Goal: Contribute content

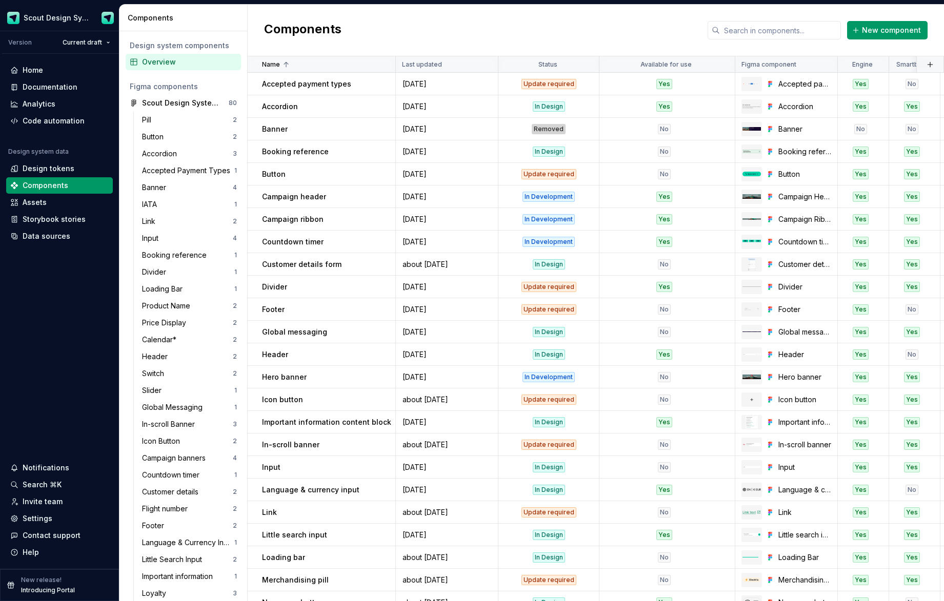
scroll to position [1, 0]
click at [61, 89] on div "Documentation" at bounding box center [50, 87] width 55 height 10
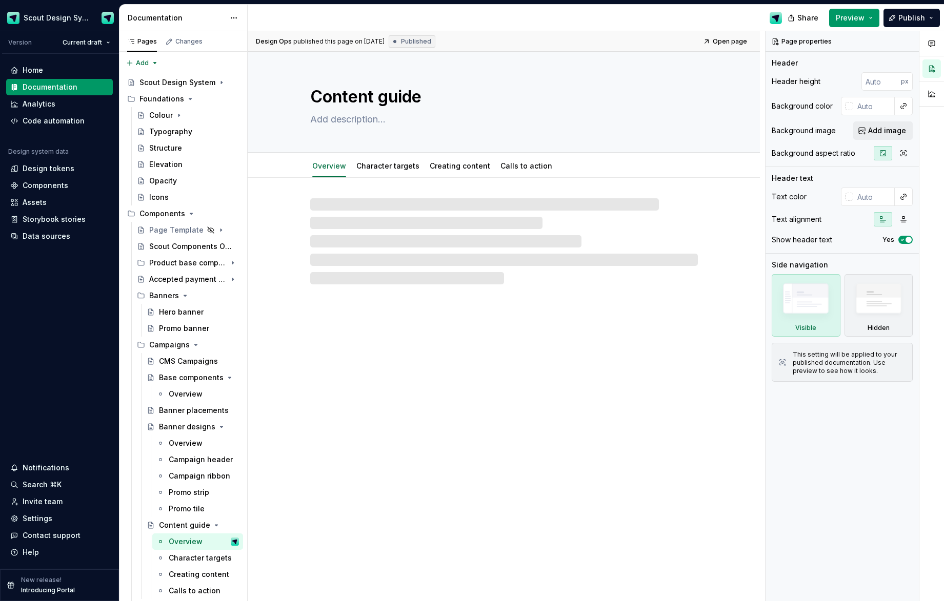
type textarea "*"
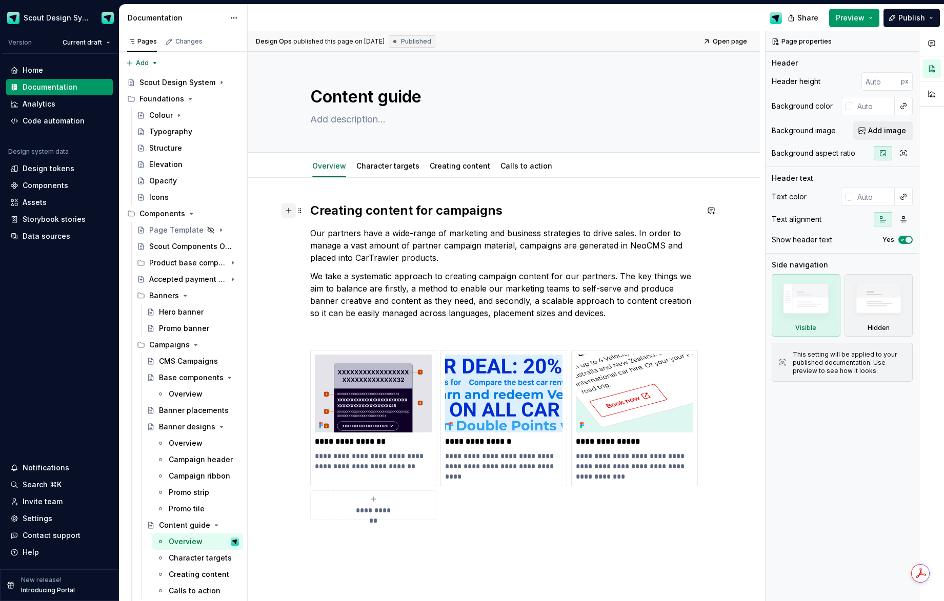
click at [296, 210] on button "button" at bounding box center [288, 210] width 14 height 14
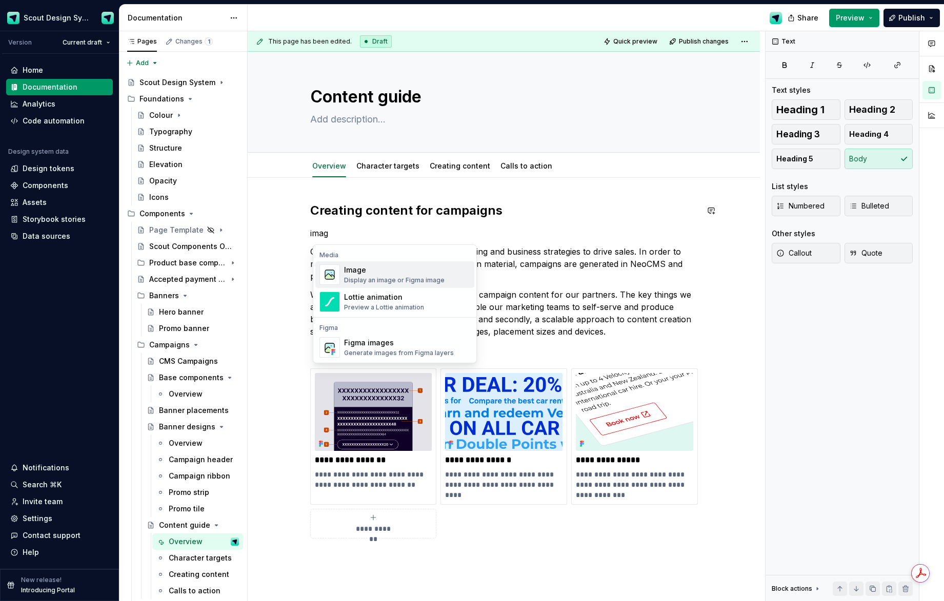
type textarea "*"
click at [385, 279] on div "Display an image or Figma image" at bounding box center [394, 280] width 100 height 8
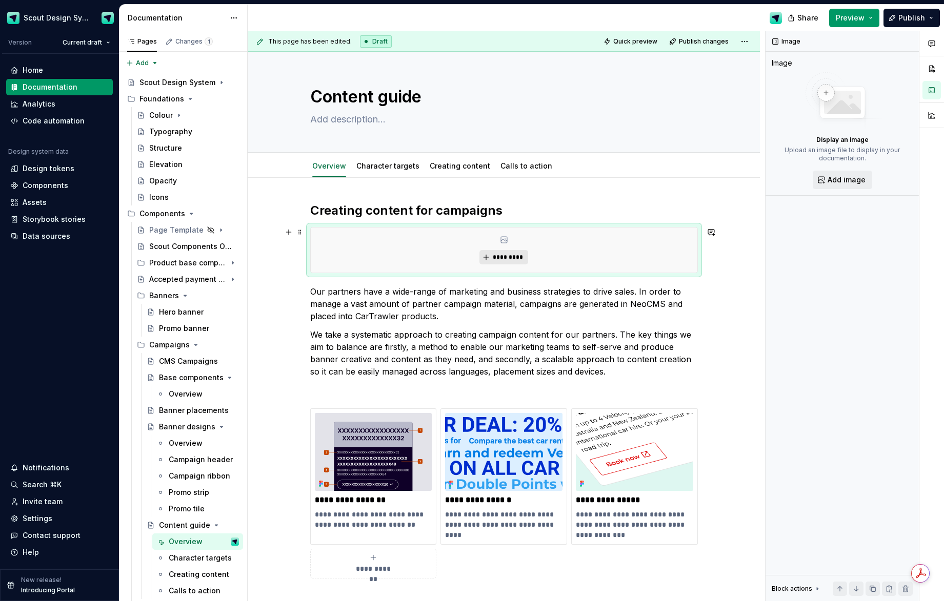
click at [498, 255] on span "*********" at bounding box center [507, 257] width 31 height 8
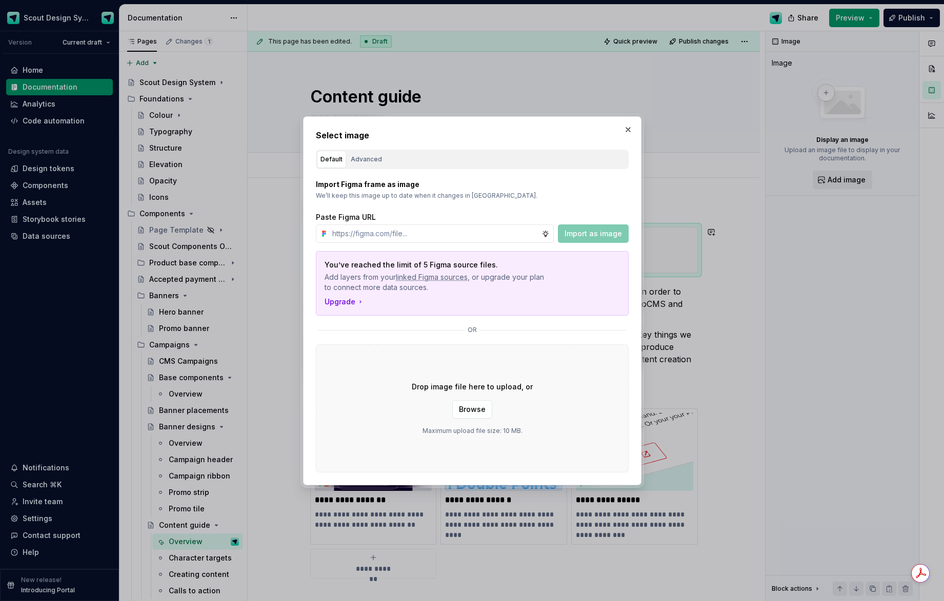
type input "[URL][DOMAIN_NAME]"
click at [574, 238] on span "Import as image" at bounding box center [592, 234] width 57 height 10
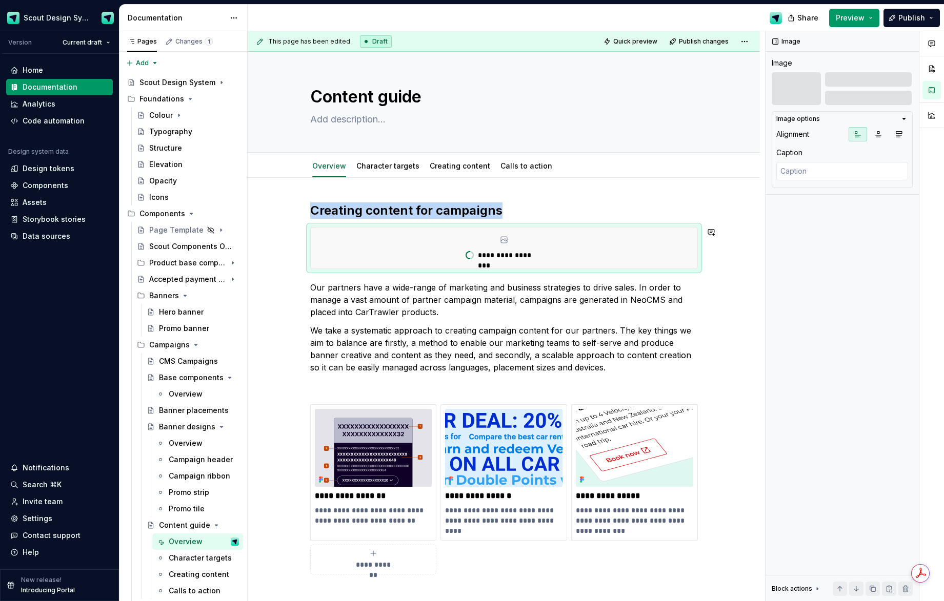
drag, startPoint x: 303, startPoint y: 209, endPoint x: 310, endPoint y: 275, distance: 66.5
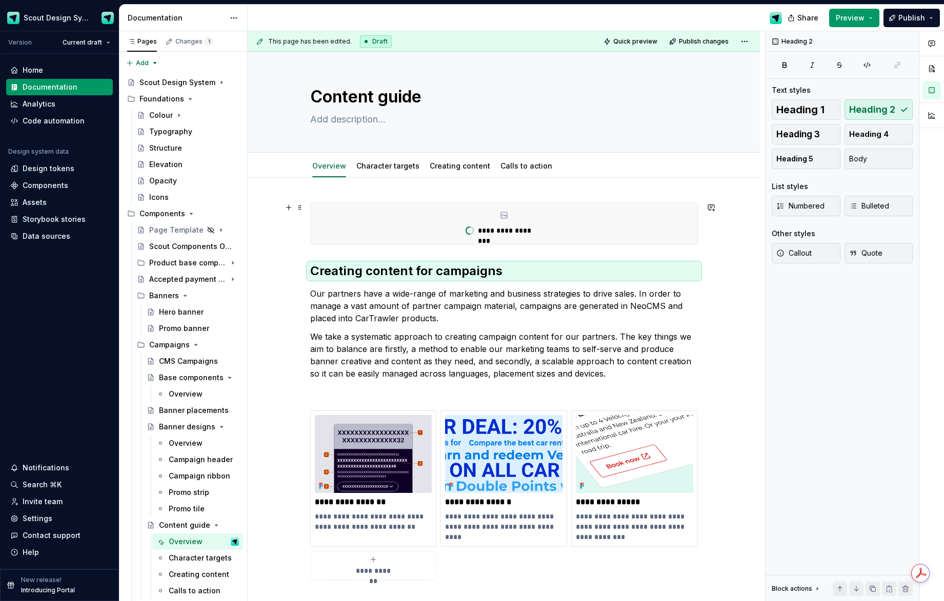
click at [664, 232] on div "**********" at bounding box center [504, 223] width 386 height 41
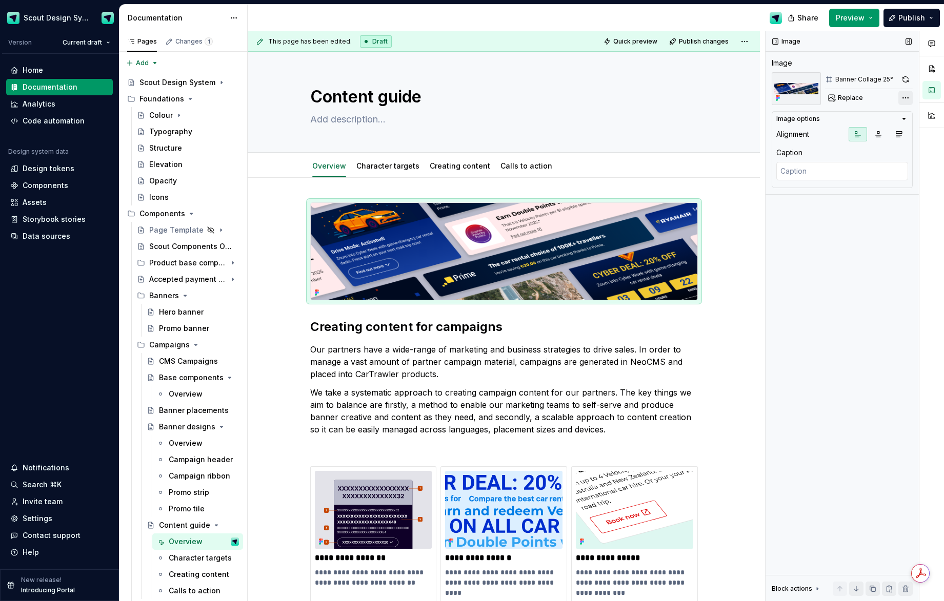
click at [904, 96] on div "Comments Open comments No comments yet Select ‘Comment’ from the block context …" at bounding box center [854, 316] width 178 height 570
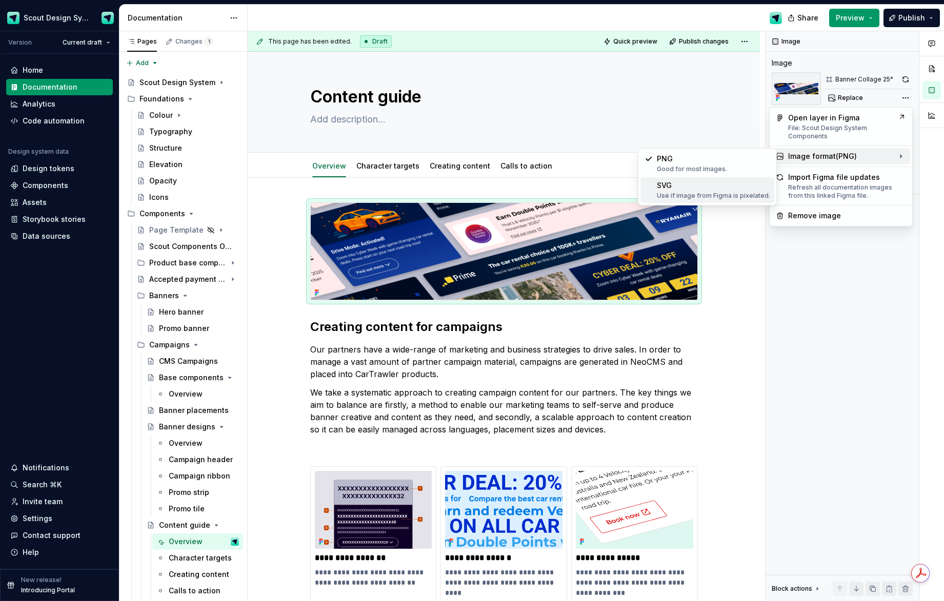
click at [721, 189] on div "SVG Use if image from Figma is pixelated." at bounding box center [713, 189] width 113 height 19
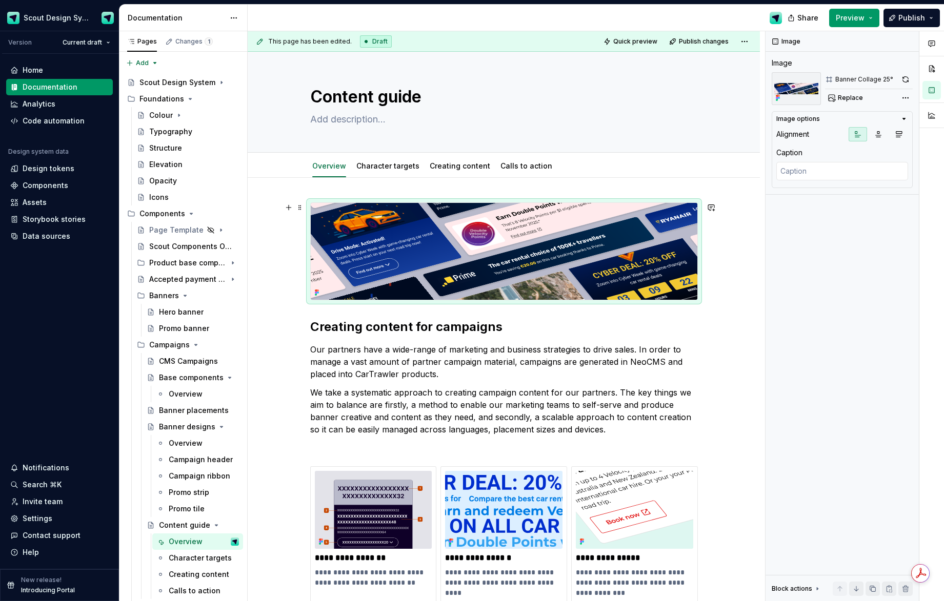
drag, startPoint x: 304, startPoint y: 328, endPoint x: 308, endPoint y: 199, distance: 129.2
click at [908, 17] on span "Publish" at bounding box center [911, 18] width 27 height 10
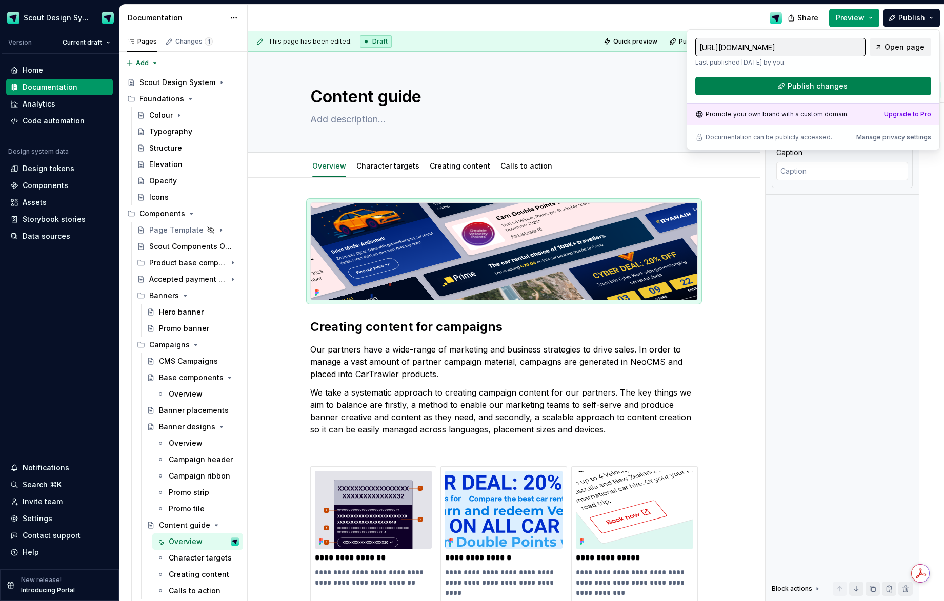
click at [843, 83] on span "Publish changes" at bounding box center [817, 86] width 60 height 10
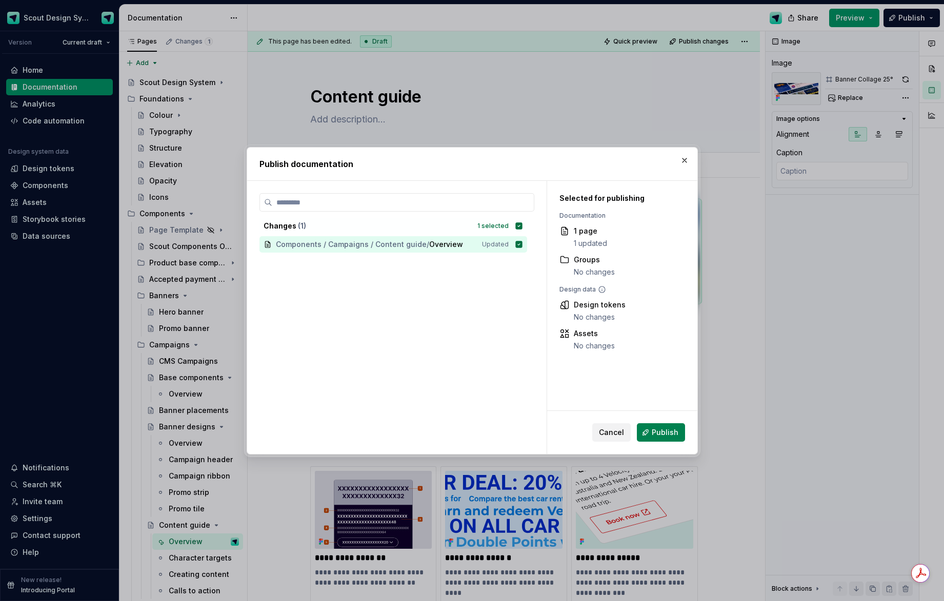
click at [658, 431] on span "Publish" at bounding box center [664, 432] width 27 height 10
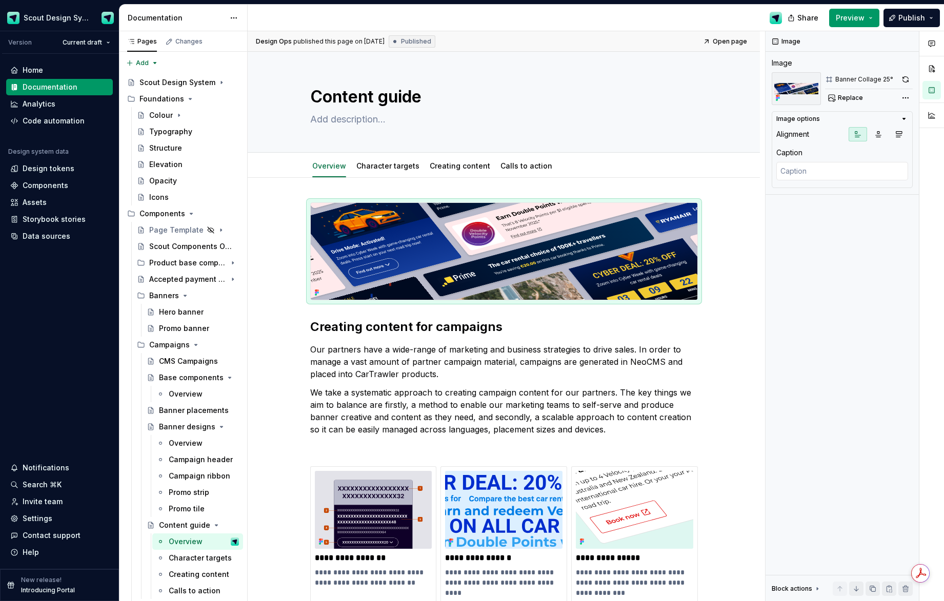
type textarea "*"
